Goal: Information Seeking & Learning: Learn about a topic

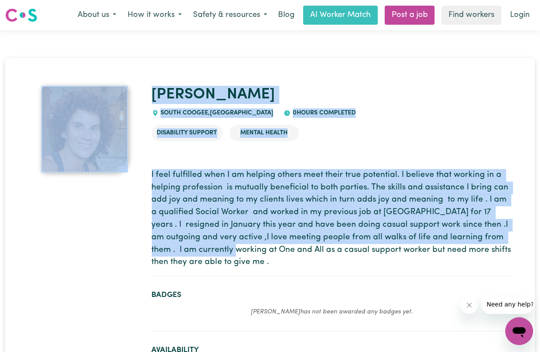
drag, startPoint x: 142, startPoint y: 170, endPoint x: 207, endPoint y: 257, distance: 108.5
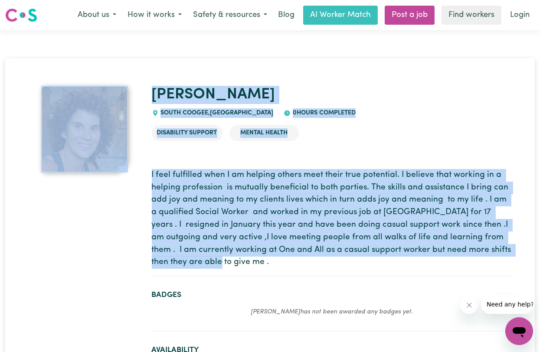
click at [207, 268] on p "I feel fulfilled when I am helping others meet their true potential. I believe …" at bounding box center [332, 219] width 360 height 100
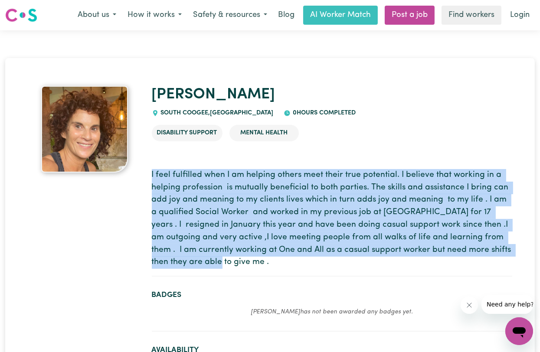
drag, startPoint x: 203, startPoint y: 265, endPoint x: 150, endPoint y: 161, distance: 117.3
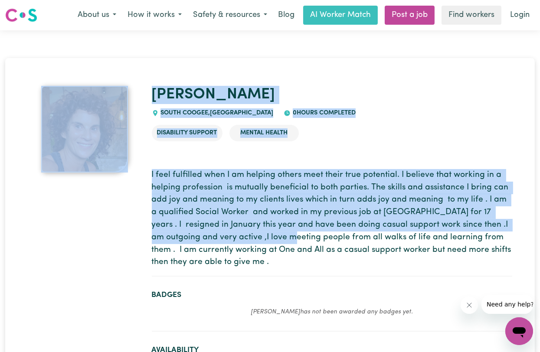
drag, startPoint x: 145, startPoint y: 172, endPoint x: 261, endPoint y: 234, distance: 131.7
click at [261, 234] on p "I feel fulfilled when I am helping others meet their true potential. I believe …" at bounding box center [332, 219] width 360 height 100
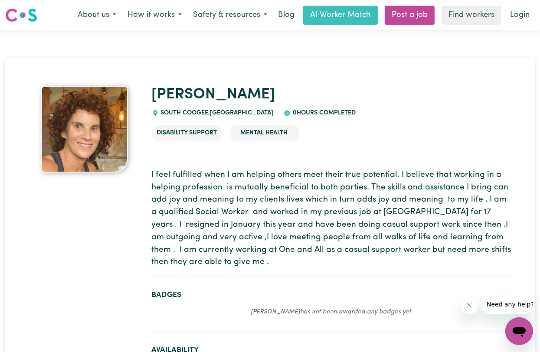
click at [160, 170] on p "I feel fulfilled when I am helping others meet their true potential. I believe …" at bounding box center [332, 219] width 360 height 100
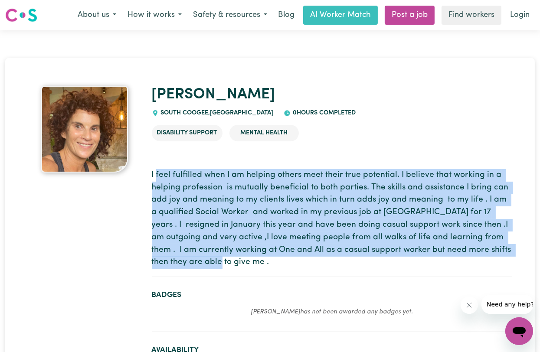
drag, startPoint x: 156, startPoint y: 176, endPoint x: 212, endPoint y: 274, distance: 112.5
click at [212, 274] on section "I feel fulfilled when I am helping others meet their true potential. I believe …" at bounding box center [332, 219] width 360 height 114
click at [157, 174] on p "I feel fulfilled when I am helping others meet their true potential. I believe …" at bounding box center [332, 219] width 360 height 100
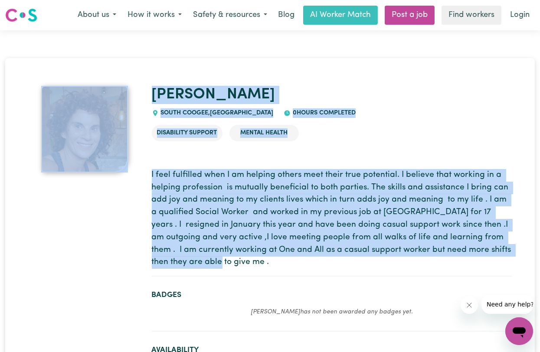
drag, startPoint x: 145, startPoint y: 170, endPoint x: 248, endPoint y: 263, distance: 139.1
click at [180, 193] on p "I feel fulfilled when I am helping others meet their true potential. I believe …" at bounding box center [332, 219] width 360 height 100
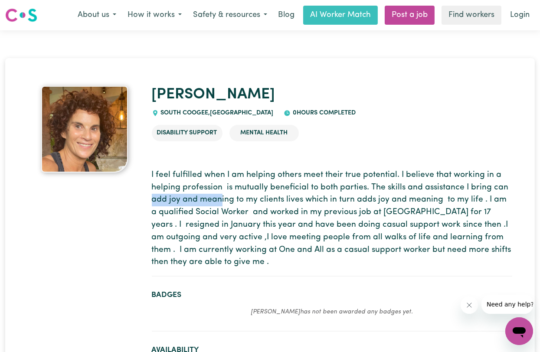
drag, startPoint x: 154, startPoint y: 200, endPoint x: 270, endPoint y: 200, distance: 115.8
click at [270, 200] on p "I feel fulfilled when I am helping others meet their true potential. I believe …" at bounding box center [332, 219] width 360 height 100
click at [158, 214] on p "I feel fulfilled when I am helping others meet their true potential. I believe …" at bounding box center [332, 219] width 360 height 100
click at [199, 211] on p "I feel fulfilled when I am helping others meet their true potential. I believe …" at bounding box center [332, 219] width 360 height 100
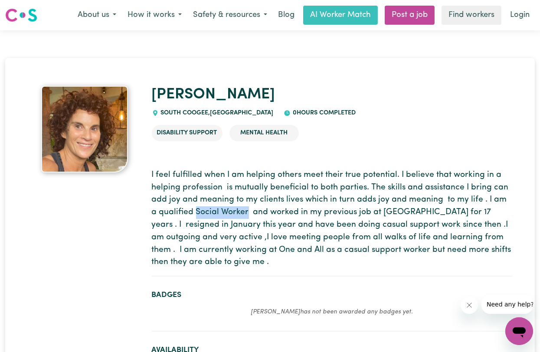
drag, startPoint x: 188, startPoint y: 212, endPoint x: 238, endPoint y: 212, distance: 50.3
click at [238, 212] on p "I feel fulfilled when I am helping others meet their true potential. I believe …" at bounding box center [332, 219] width 360 height 100
copy p "Social Worker"
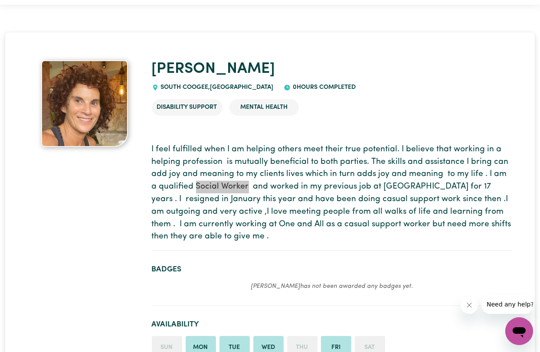
scroll to position [36, 0]
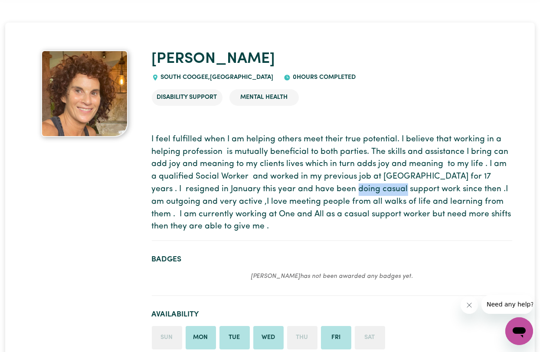
drag, startPoint x: 328, startPoint y: 188, endPoint x: 378, endPoint y: 189, distance: 49.9
click at [378, 189] on p "I feel fulfilled when I am helping others meet their true potential. I believe …" at bounding box center [332, 184] width 360 height 100
copy p "support work"
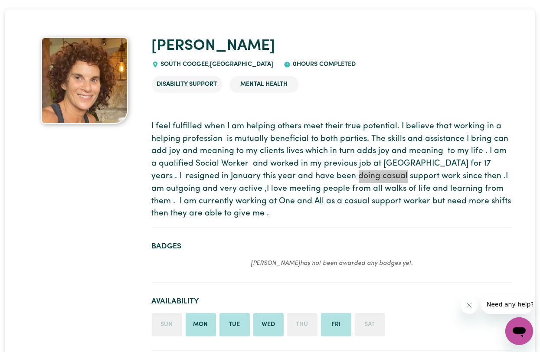
scroll to position [49, 0]
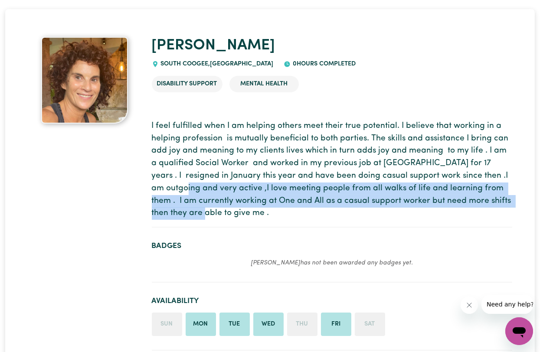
drag, startPoint x: 146, startPoint y: 192, endPoint x: 202, endPoint y: 220, distance: 63.2
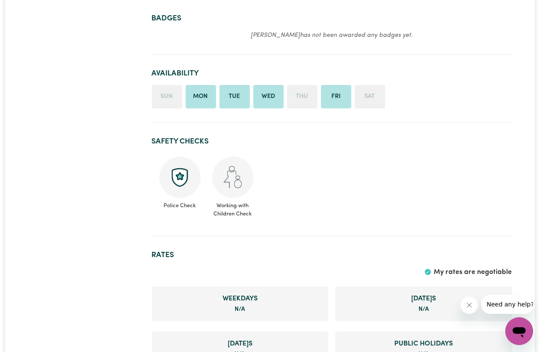
scroll to position [283, 0]
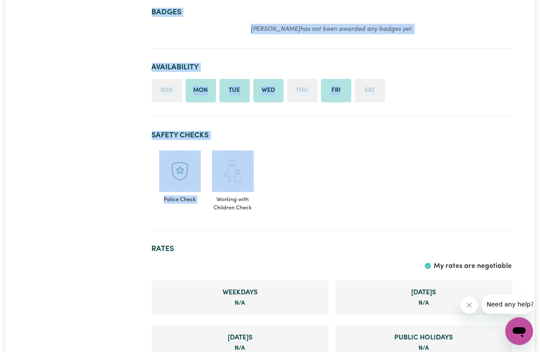
drag, startPoint x: 141, startPoint y: 157, endPoint x: 258, endPoint y: 189, distance: 120.4
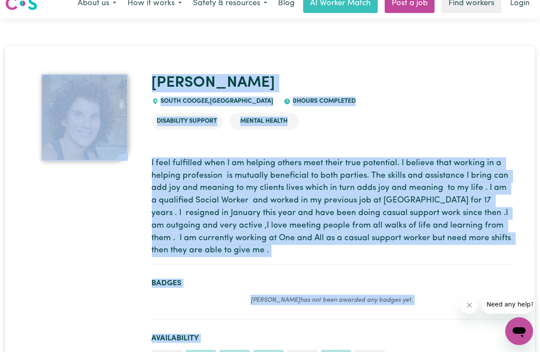
scroll to position [0, 0]
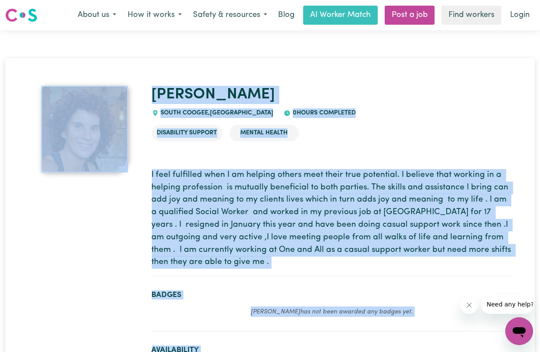
click at [388, 94] on h1 "[PERSON_NAME]" at bounding box center [332, 95] width 360 height 18
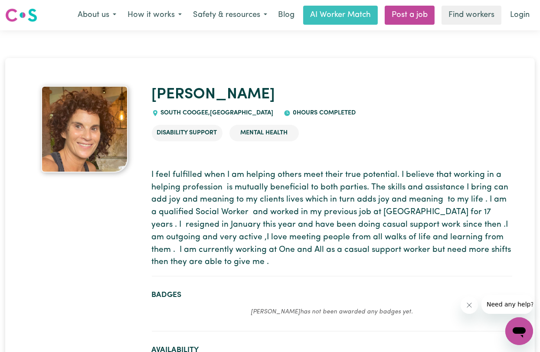
click at [349, 148] on ul "Disability Support Mental Health" at bounding box center [332, 133] width 360 height 30
drag, startPoint x: 187, startPoint y: 138, endPoint x: 243, endPoint y: 136, distance: 56.0
click at [199, 138] on li "Disability Support" at bounding box center [187, 133] width 71 height 16
click at [264, 135] on li "Mental Health" at bounding box center [263, 133] width 69 height 16
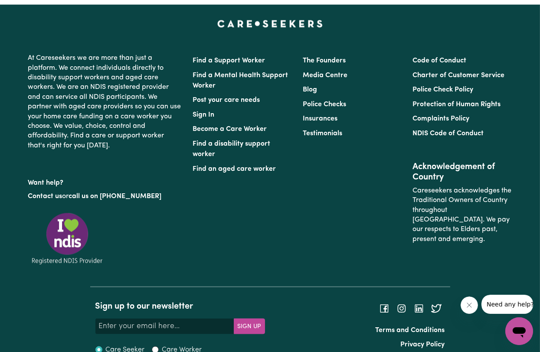
scroll to position [1595, 0]
